Goal: Obtain resource: Obtain resource

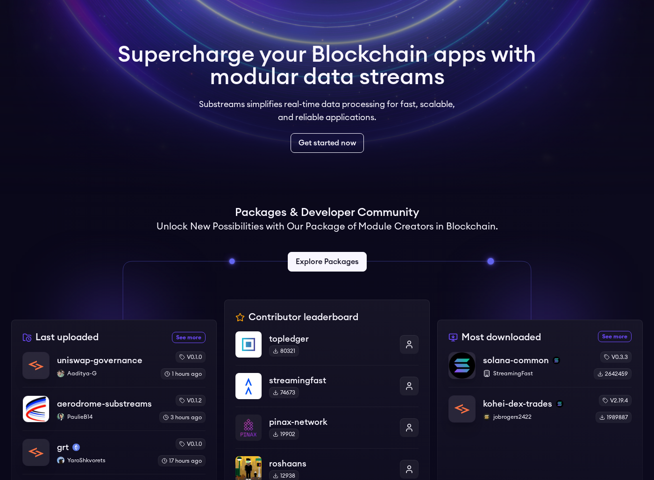
scroll to position [50, 0]
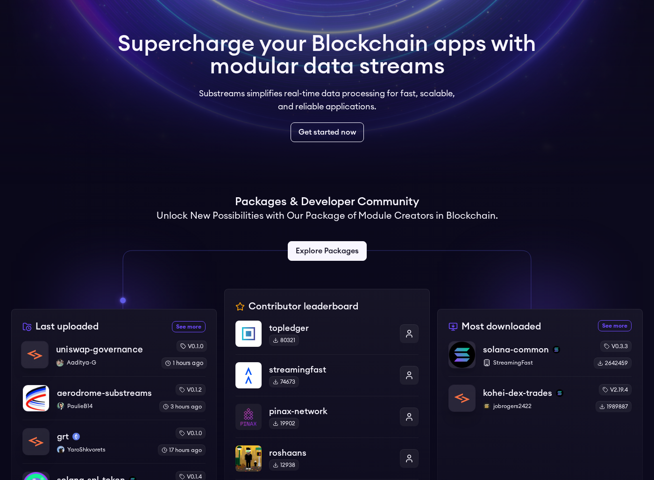
click at [113, 358] on div "uniswap-governance Aaditya-G" at bounding box center [105, 355] width 98 height 24
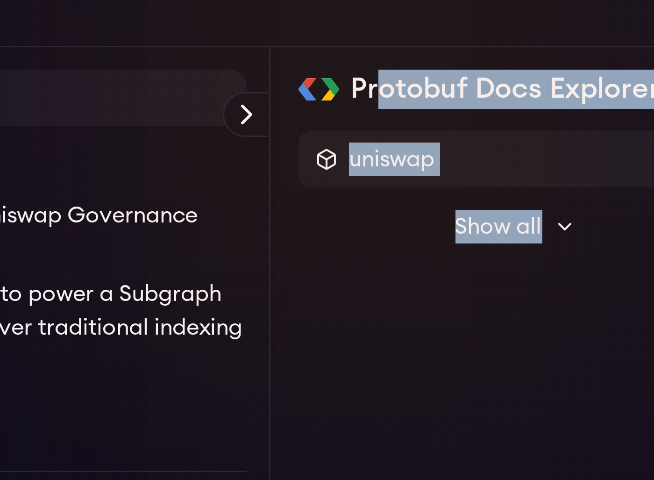
drag, startPoint x: 516, startPoint y: 99, endPoint x: 562, endPoint y: 175, distance: 89.5
click at [562, 175] on div "Protobuf Docs Explorer uniswap Show all sf.substreams.rpc.v2 sf.substreams.sink…" at bounding box center [561, 133] width 144 height 85
click at [526, 167] on div "uniswap Show all sf.substreams.rpc.v2 sf.substreams.sink.service.v1 sf.substrea…" at bounding box center [561, 143] width 144 height 65
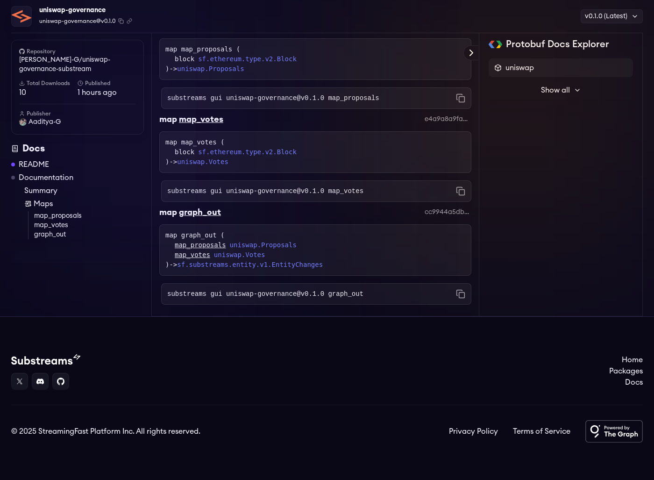
scroll to position [778, 0]
click at [244, 295] on code "substreams gui uniswap-governance@v0.1.0 graph_out" at bounding box center [265, 293] width 196 height 9
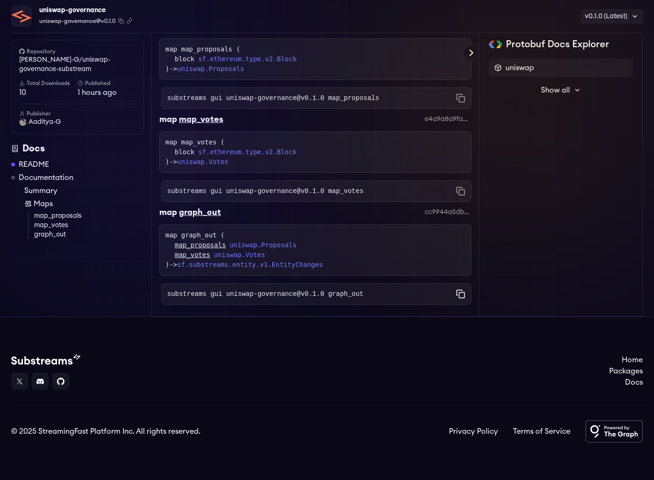
click at [463, 291] on icon "Copy command to clipboard" at bounding box center [460, 293] width 9 height 9
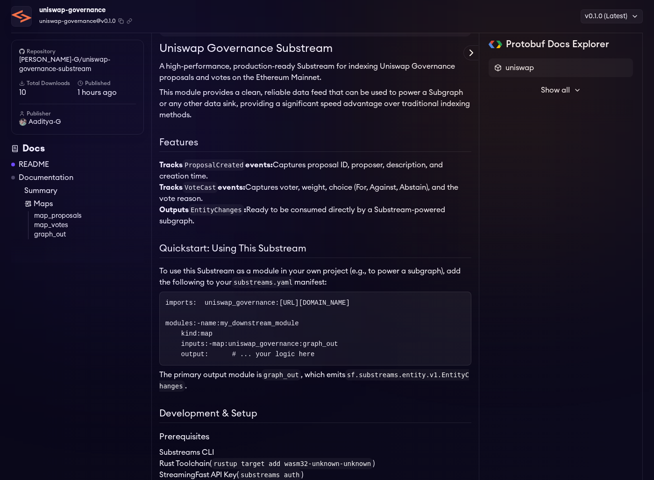
scroll to position [0, 0]
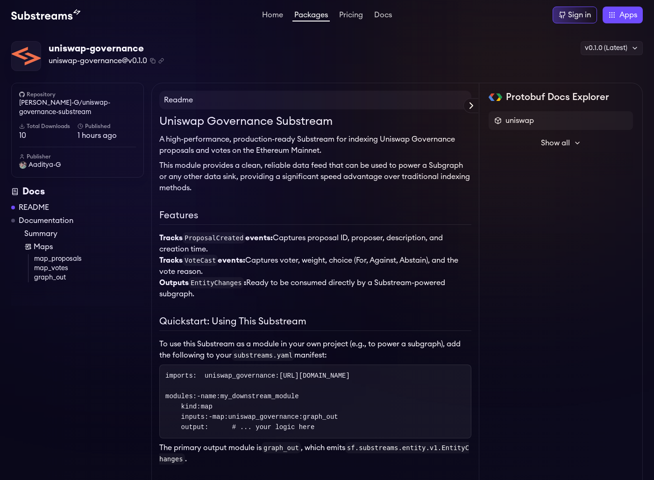
click at [50, 22] on div "Home Packages Pricing Docs Home Packages Pricing Docs Sign in Apps Subgraph Stu…" at bounding box center [327, 15] width 632 height 17
click at [48, 18] on img at bounding box center [45, 14] width 69 height 11
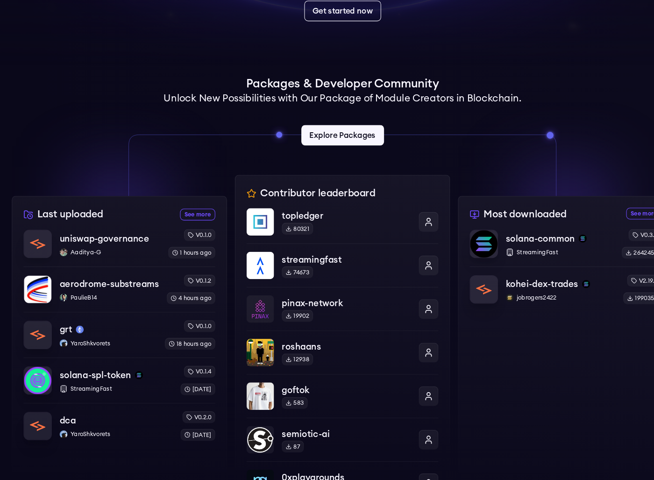
scroll to position [150, 0]
